Goal: Navigation & Orientation: Find specific page/section

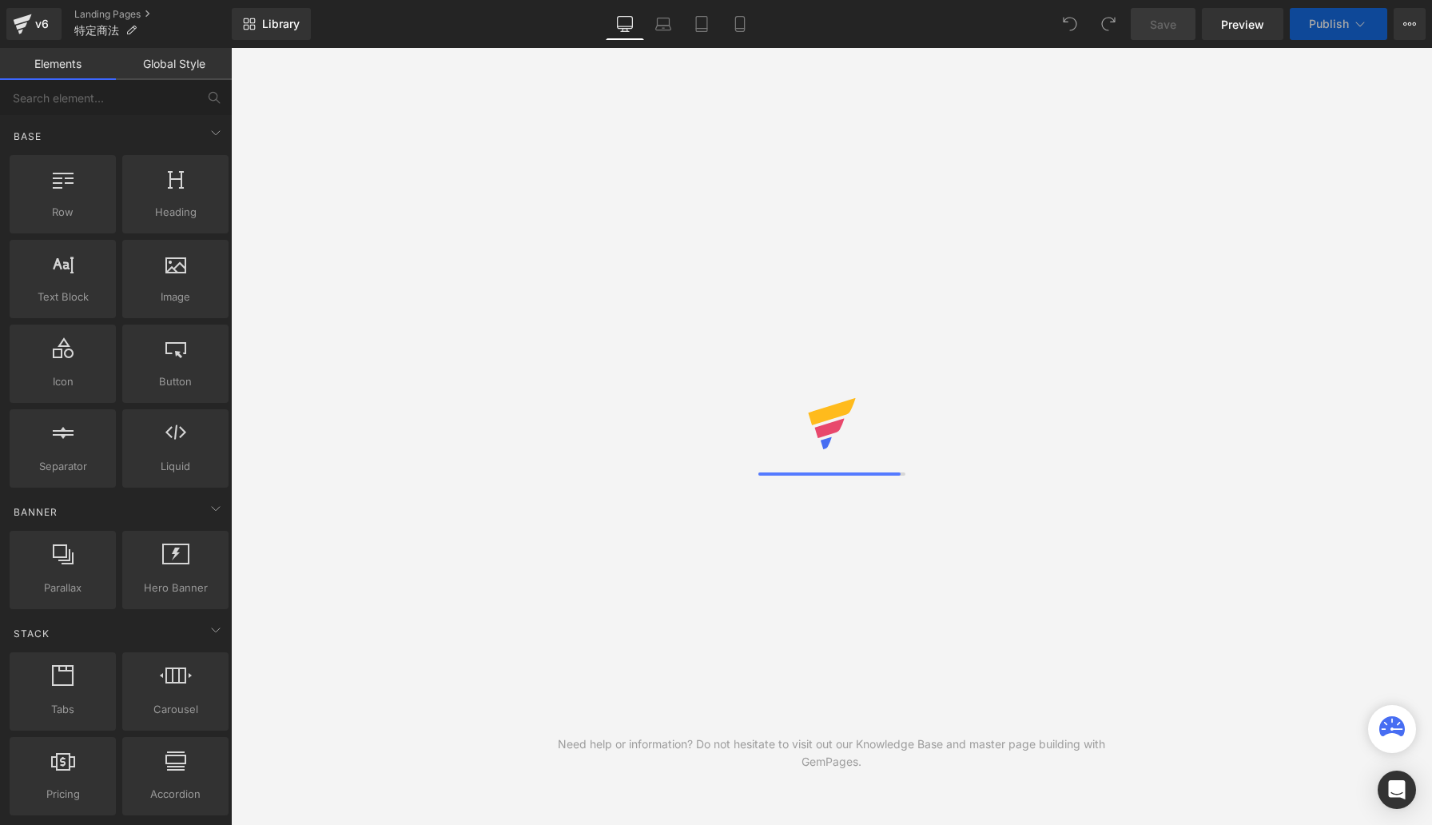
click at [592, 298] on div "Need help or information? Do not hesitate to visit out our Knowledge Base and m…" at bounding box center [831, 436] width 1201 height 777
